Goal: Task Accomplishment & Management: Use online tool/utility

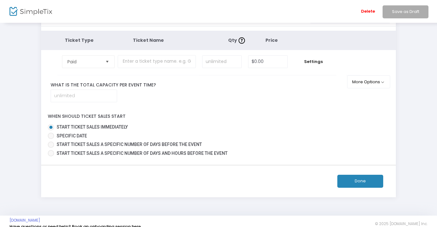
scroll to position [32, 0]
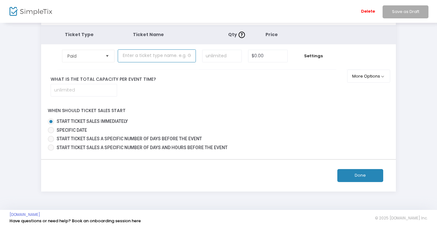
click at [150, 59] on input "text" at bounding box center [157, 55] width 78 height 13
type input "General Admission"
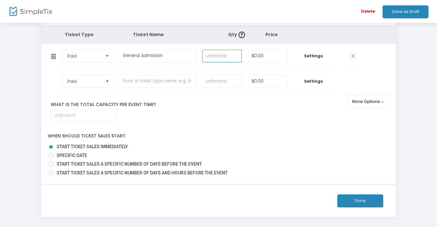
click at [224, 57] on input at bounding box center [222, 56] width 39 height 12
type input "165"
click at [272, 56] on input "0" at bounding box center [268, 56] width 39 height 12
type input "$10.00"
click at [266, 130] on div "When should ticket sales start Start ticket sales immediately Specific Date Sta…" at bounding box center [218, 153] width 361 height 50
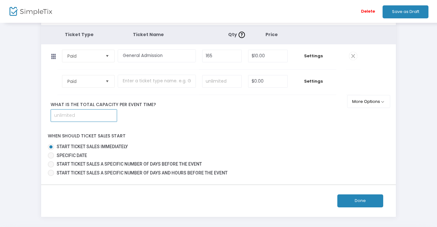
click at [95, 118] on input at bounding box center [84, 116] width 66 height 12
type input "181"
click at [269, 129] on div "When should ticket sales start Start ticket sales immediately Specific Date Sta…" at bounding box center [218, 153] width 361 height 50
click at [363, 200] on button "Done" at bounding box center [361, 200] width 46 height 13
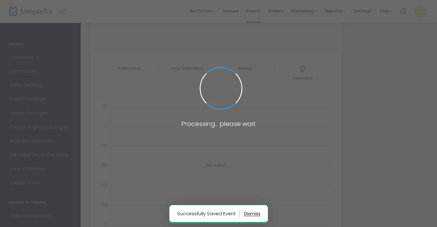
type input "[URL][DOMAIN_NAME]"
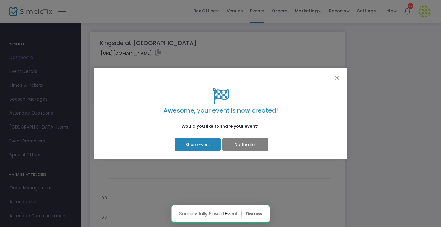
click at [241, 136] on div "Awesome, your event is now created! Would you like to share your event? Share E…" at bounding box center [220, 119] width 237 height 63
click at [243, 145] on button "No Thanks" at bounding box center [245, 144] width 46 height 13
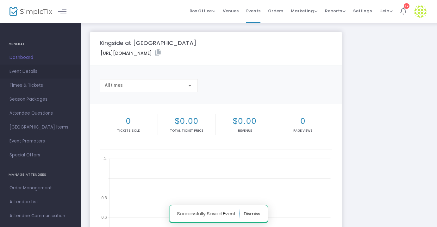
click at [17, 73] on span "Event Details" at bounding box center [40, 71] width 62 height 8
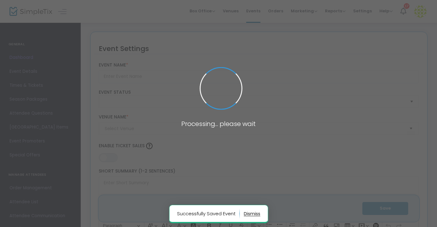
type input "Kingside at [GEOGRAPHIC_DATA]"
type textarea "Kingside is an up-and-coming group that blends rock, reggae, and hip hop in a f…"
type input "Buy Tickets"
type input "Blue Dragon Tavern"
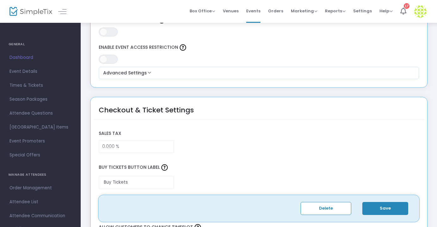
scroll to position [452, 0]
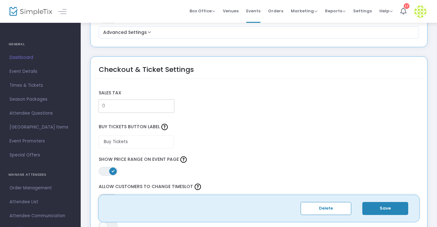
click at [126, 109] on input "0" at bounding box center [136, 106] width 75 height 12
type input "4.712 %"
click at [290, 121] on label "Buy Tickets Button Label" at bounding box center [259, 127] width 327 height 17
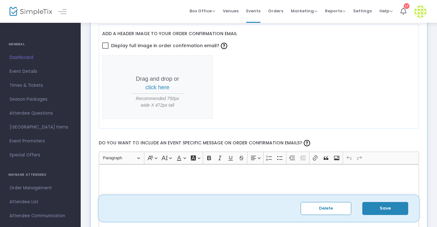
scroll to position [873, 0]
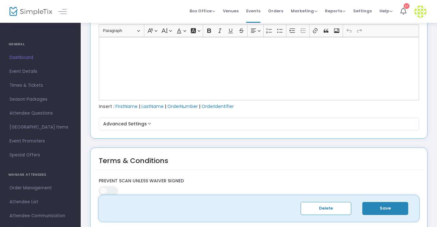
click at [227, 67] on div "Rich Text Editor, main" at bounding box center [259, 68] width 321 height 63
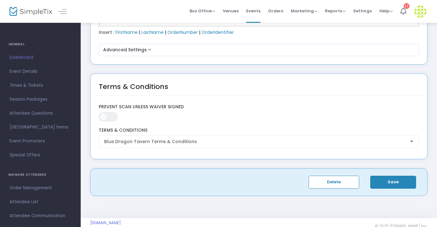
scroll to position [957, 0]
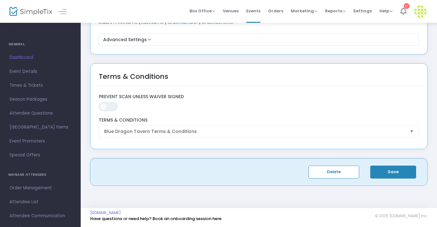
click at [388, 169] on button "Save" at bounding box center [393, 172] width 46 height 13
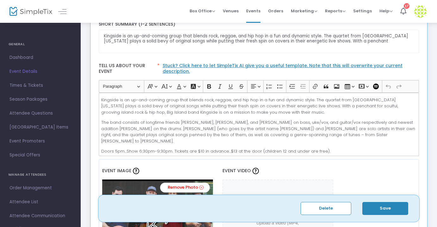
scroll to position [89, 0]
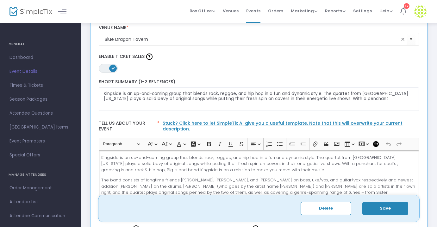
click at [171, 164] on p "Kingside is an up-and-coming group that blends rock, reggae, and hip hop in a f…" at bounding box center [258, 164] width 315 height 19
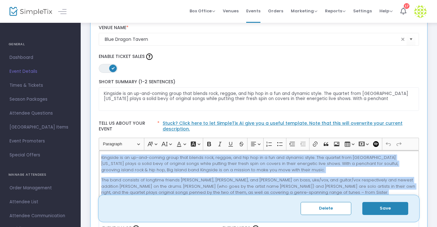
copy div "Kingside is an up-and-coming group that blends rock, reggae, and hip hop in a f…"
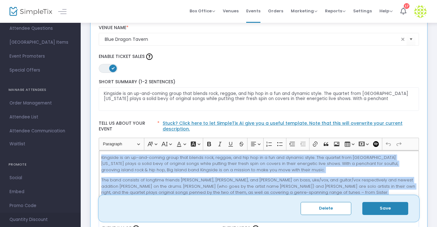
scroll to position [98, 0]
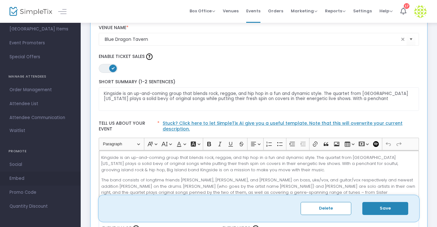
click at [16, 179] on span "Embed" at bounding box center [40, 178] width 62 height 8
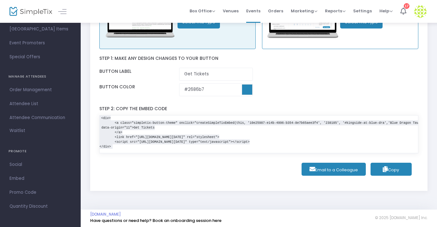
click at [393, 173] on span "Copy" at bounding box center [391, 170] width 16 height 6
